Goal: Check status

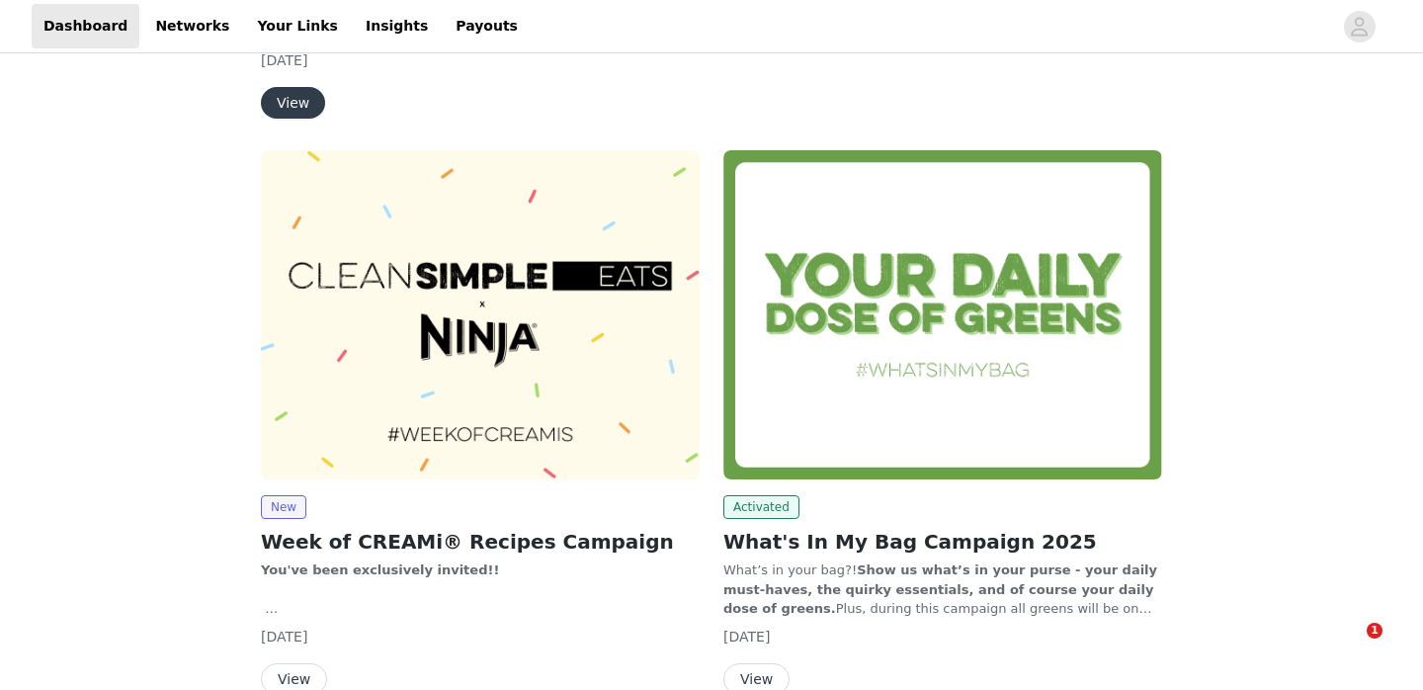
scroll to position [1209, 0]
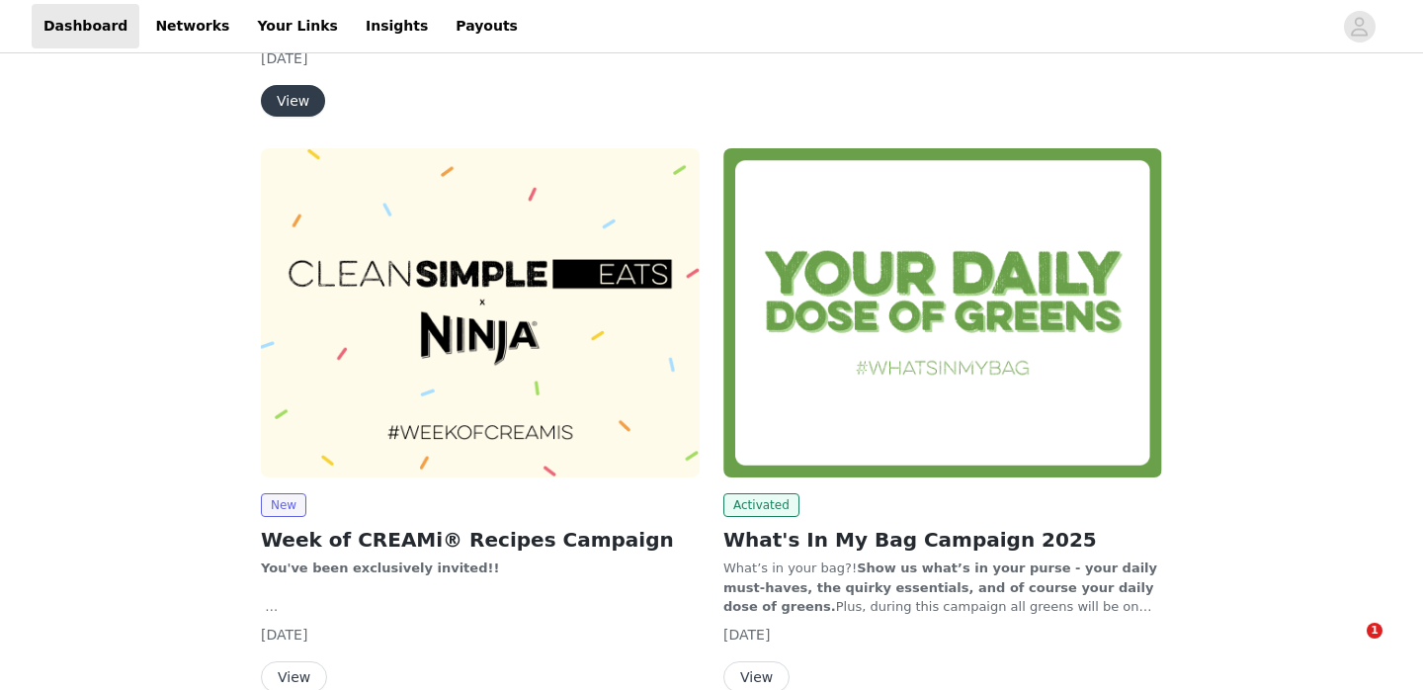
click at [307, 661] on button "View" at bounding box center [294, 677] width 66 height 32
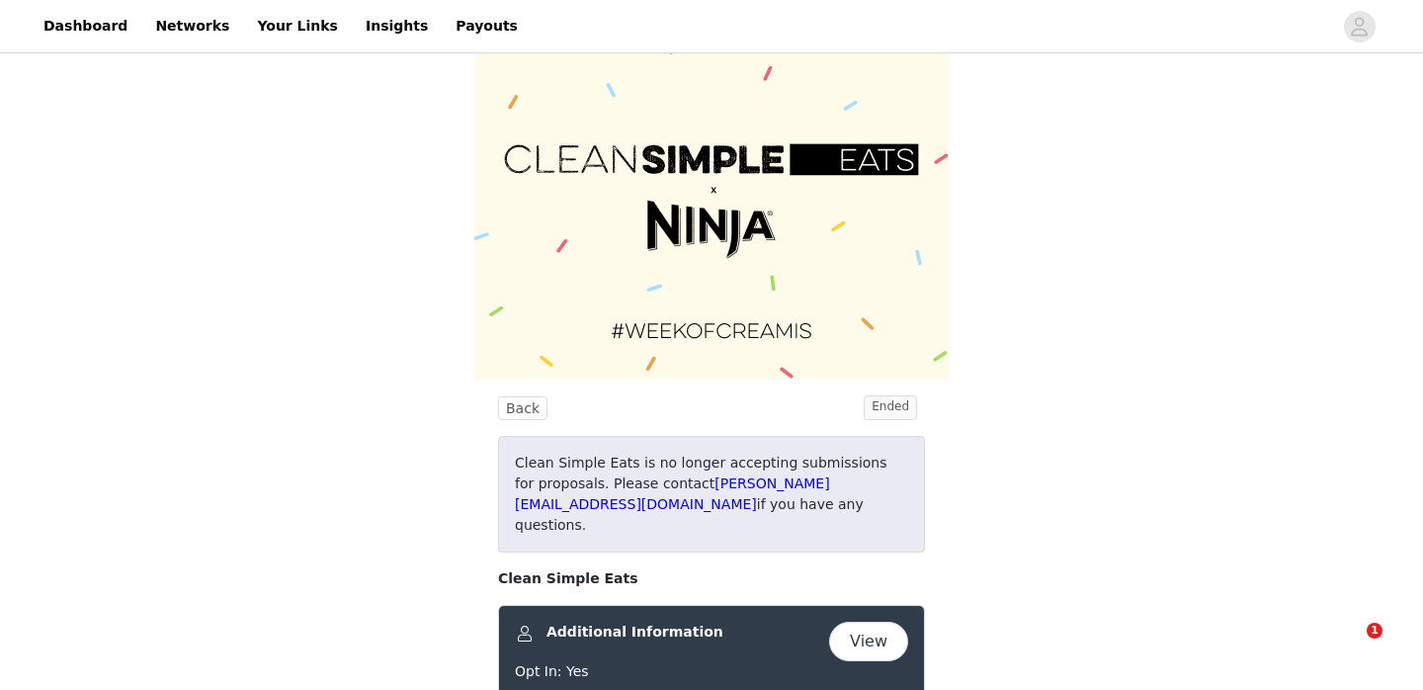
scroll to position [61, 0]
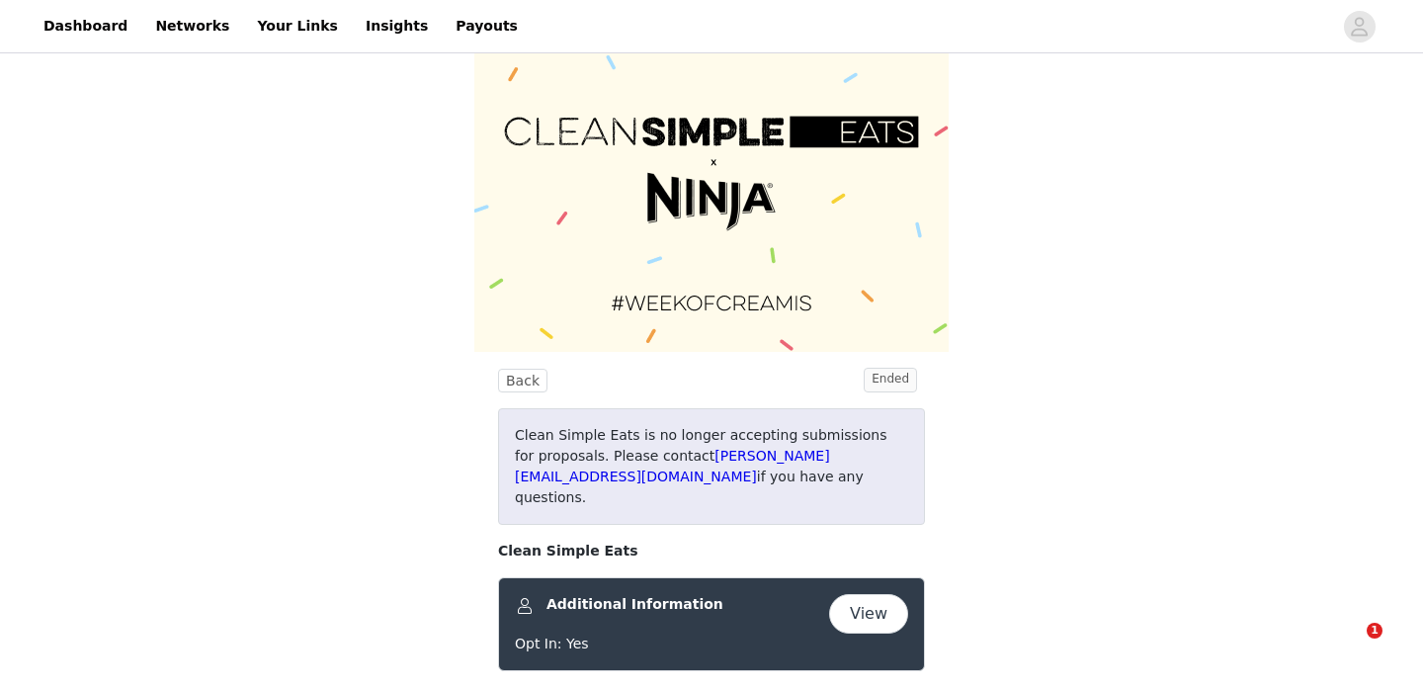
click at [877, 594] on button "View" at bounding box center [868, 614] width 79 height 40
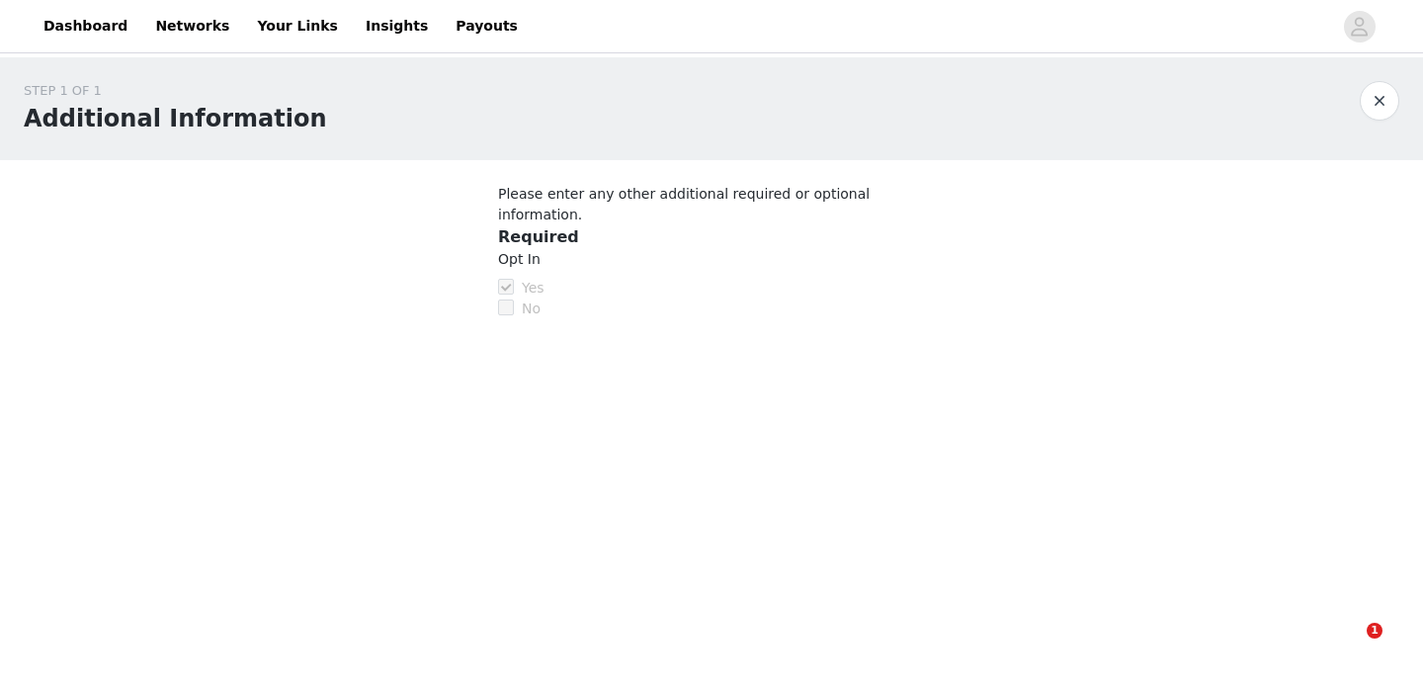
click at [1378, 113] on button "button" at bounding box center [1380, 101] width 40 height 40
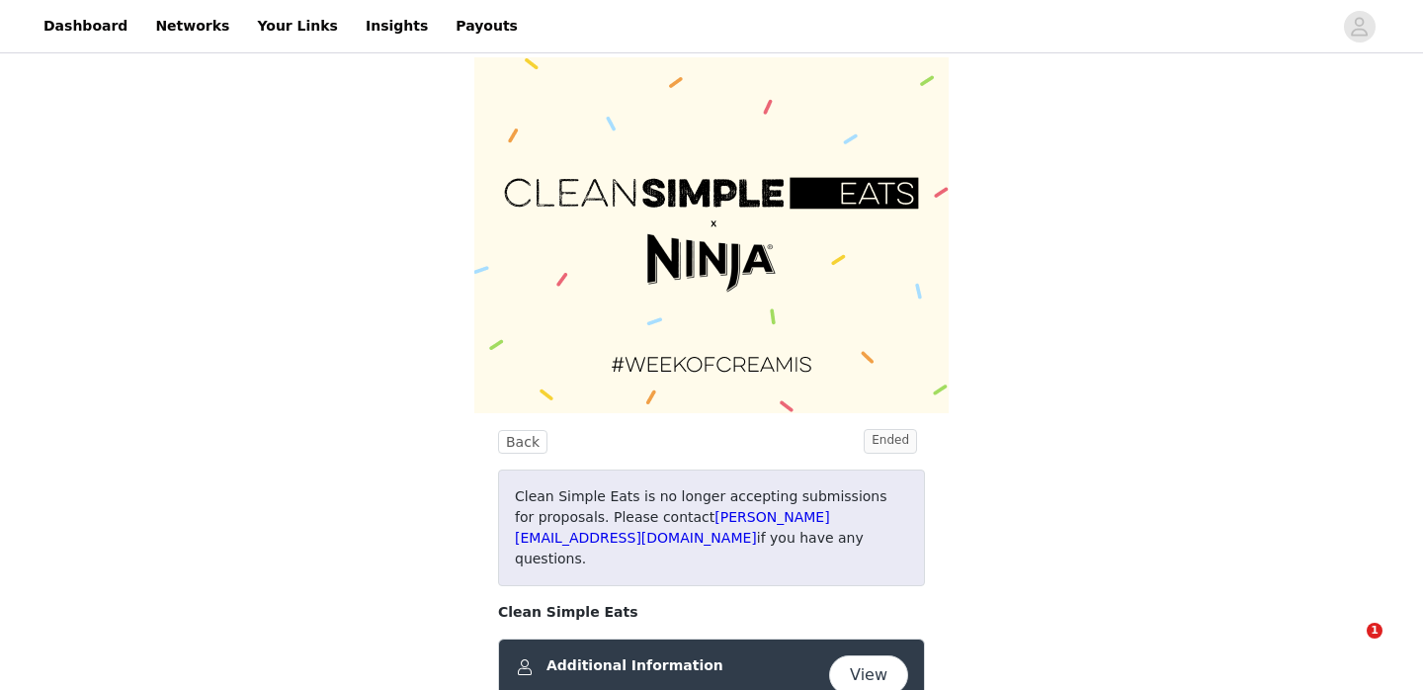
scroll to position [61, 0]
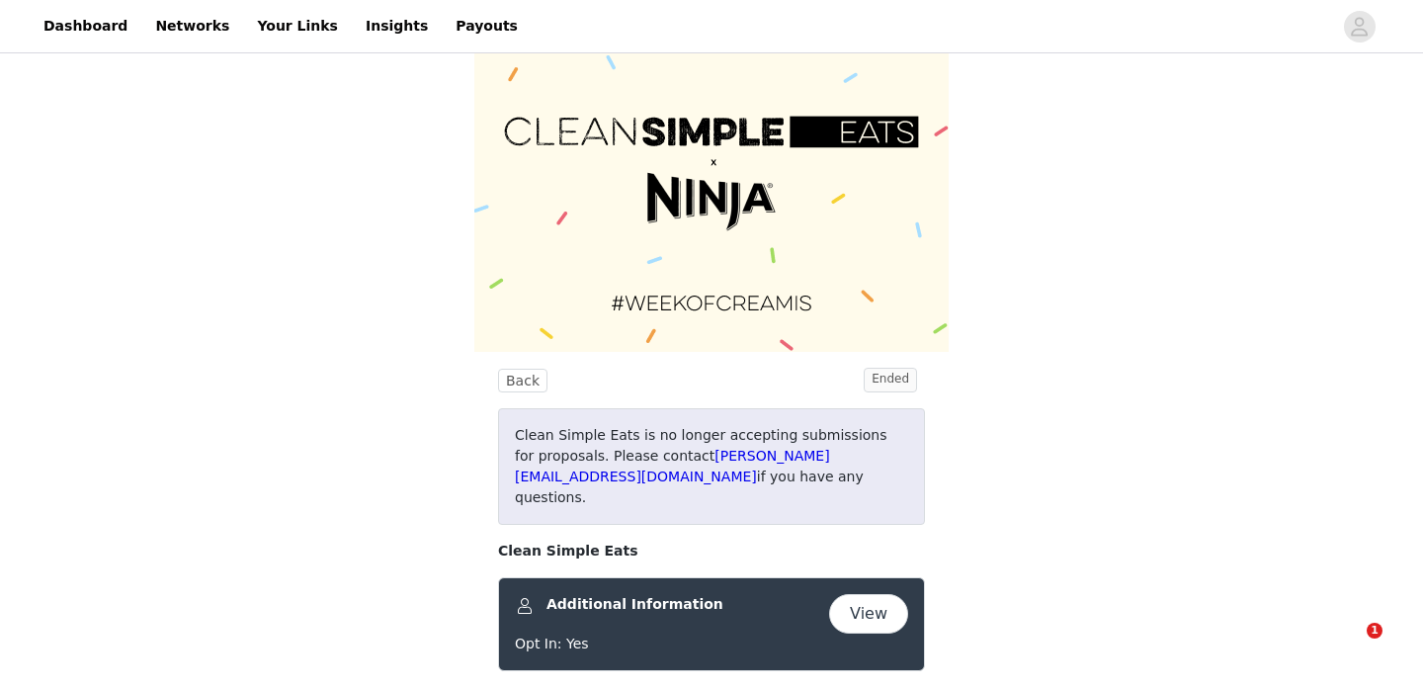
click at [868, 601] on button "View" at bounding box center [868, 614] width 79 height 40
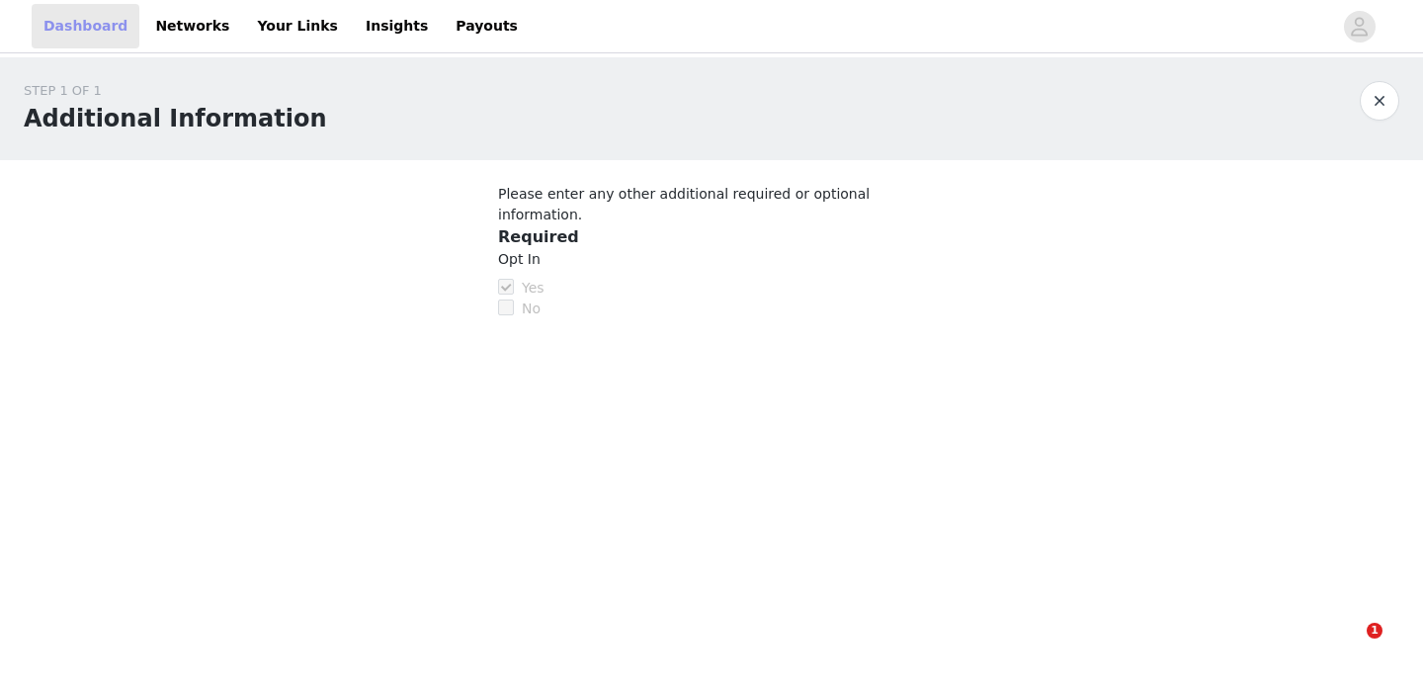
click at [117, 22] on link "Dashboard" at bounding box center [86, 26] width 108 height 44
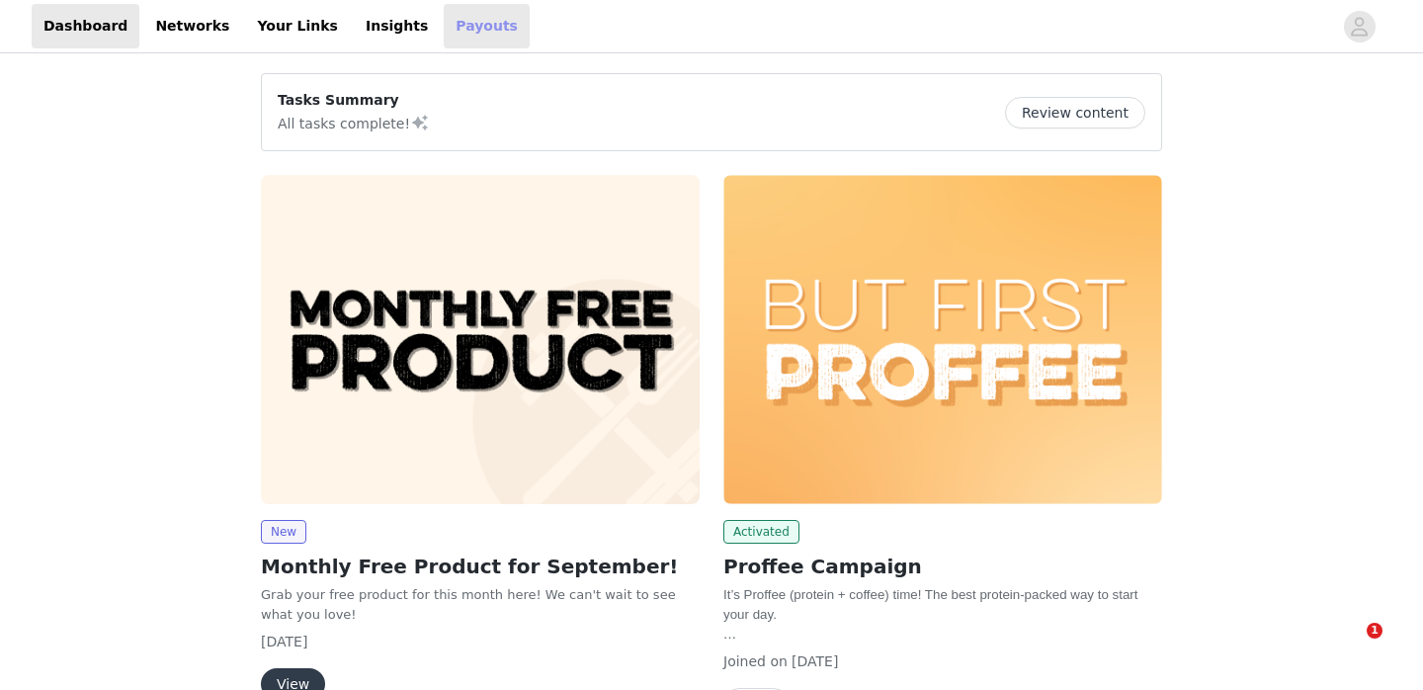
click at [458, 31] on link "Payouts" at bounding box center [487, 26] width 86 height 44
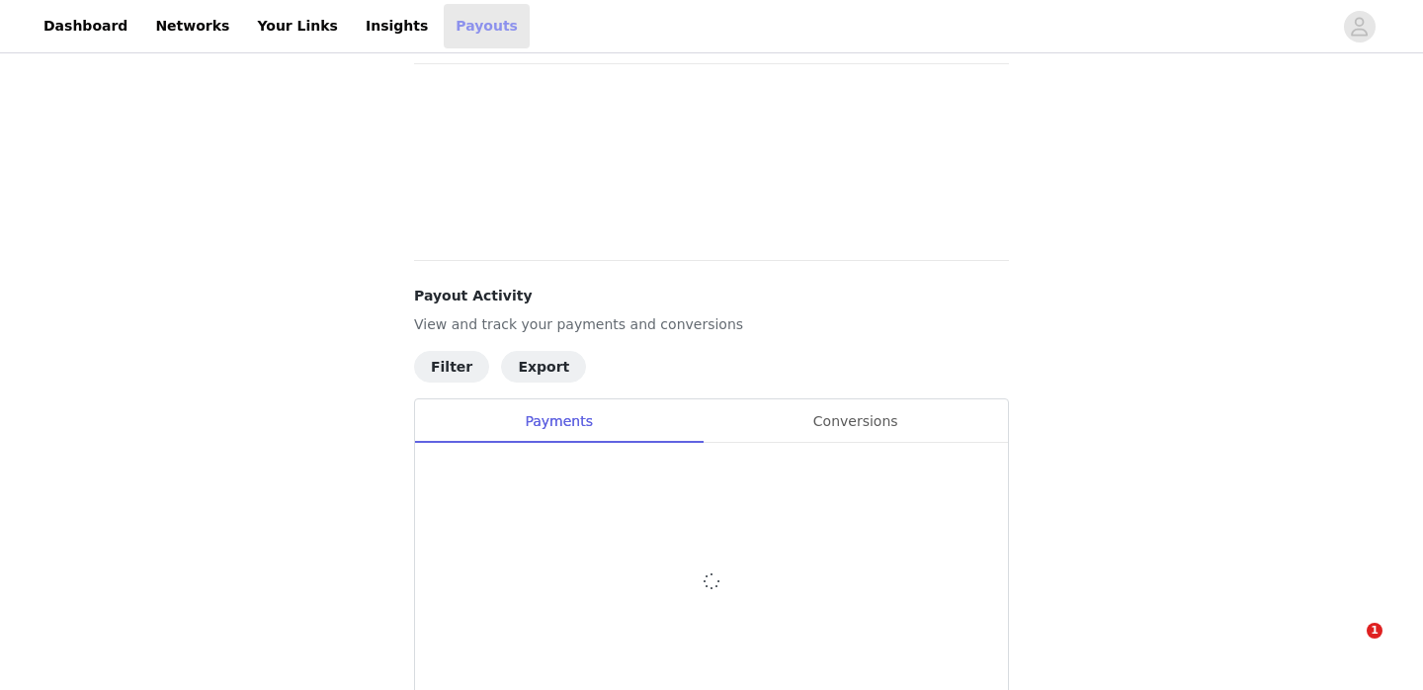
scroll to position [266, 0]
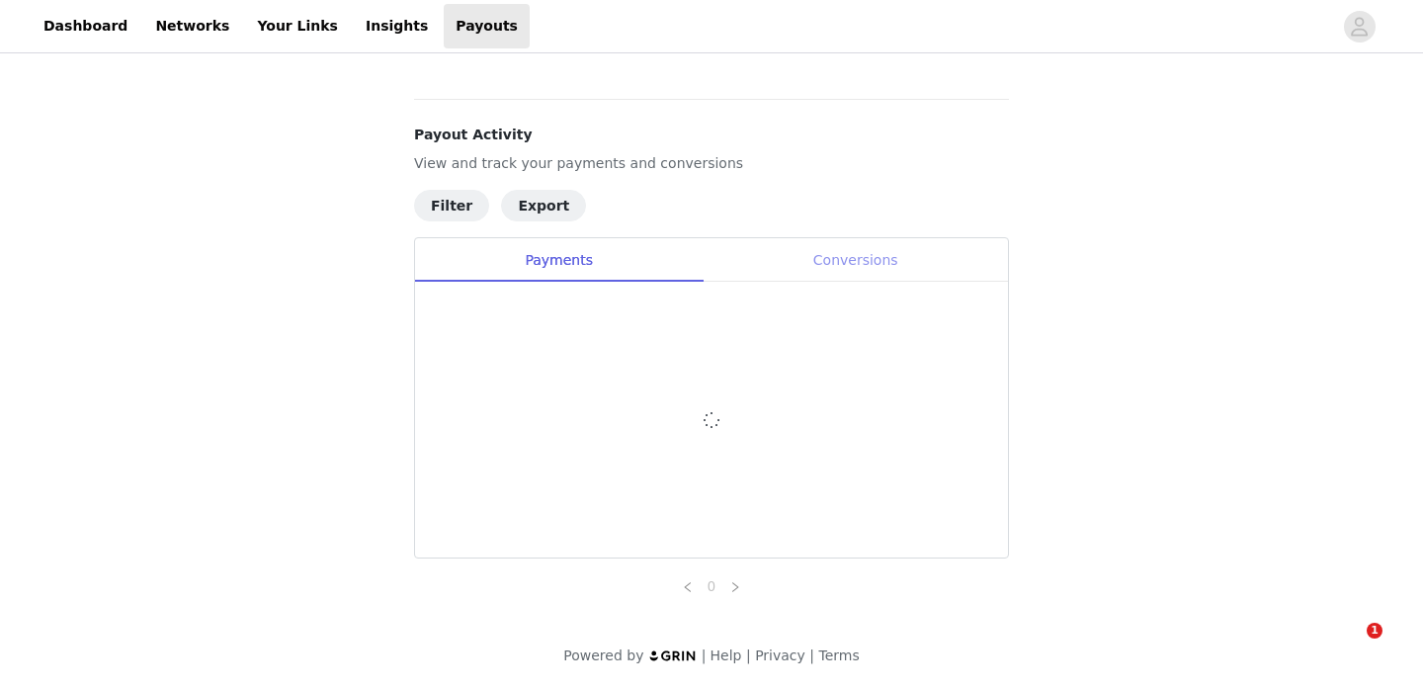
click at [883, 259] on div "Conversions" at bounding box center [855, 260] width 305 height 44
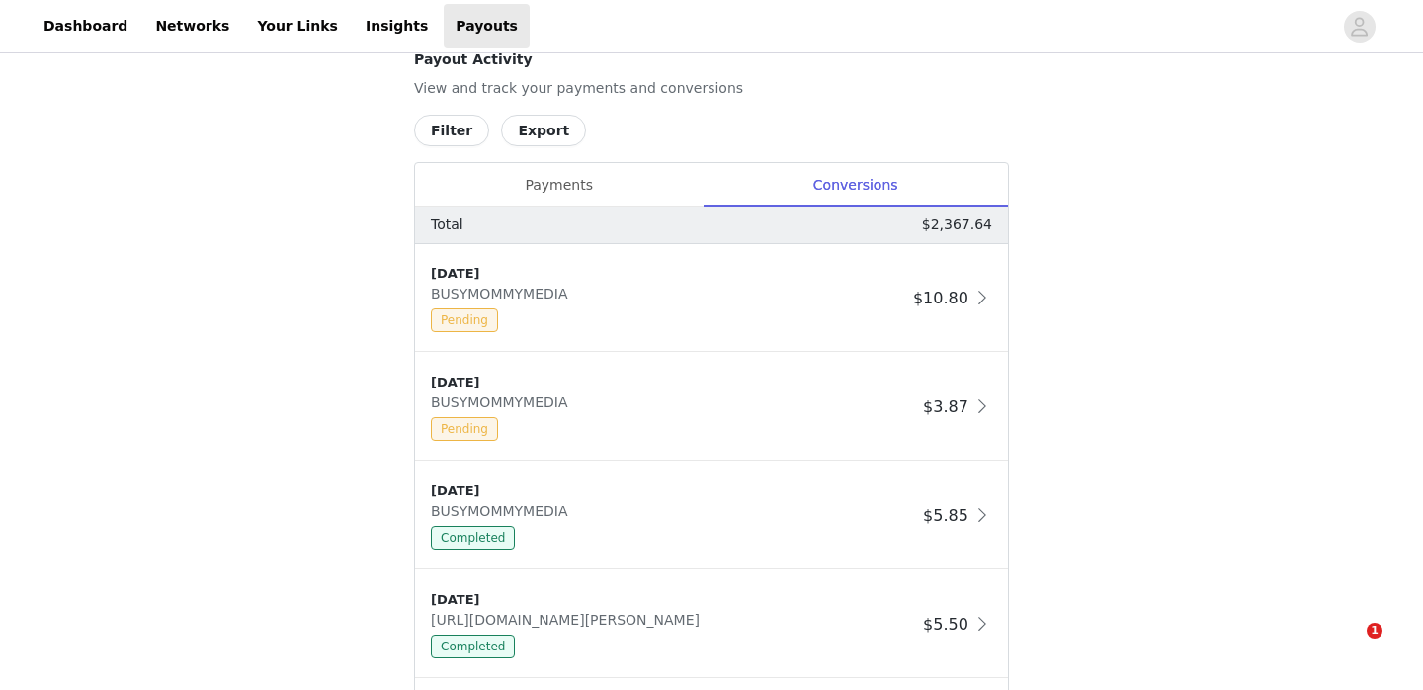
scroll to position [1030, 0]
